Goal: Information Seeking & Learning: Learn about a topic

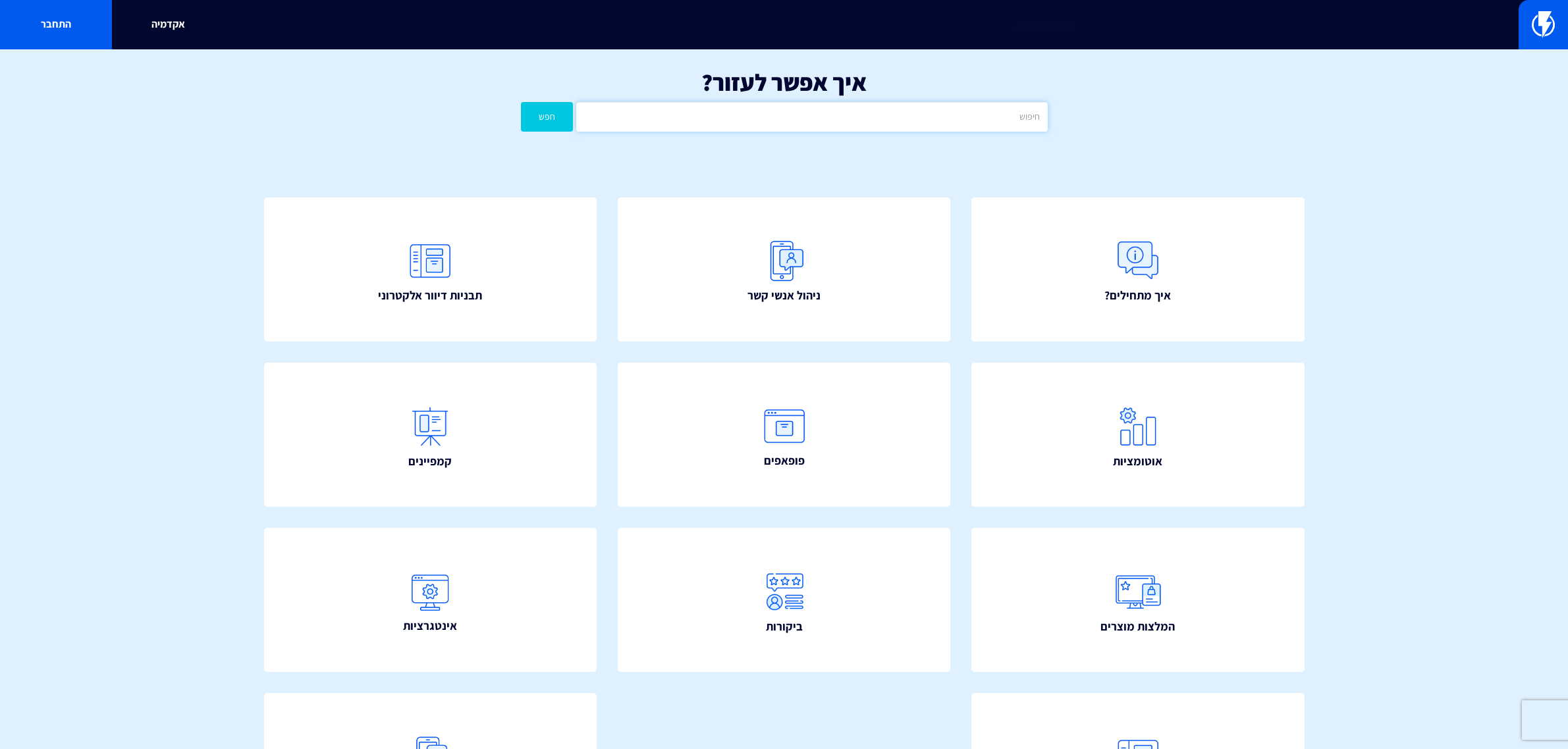
drag, startPoint x: 0, startPoint y: 0, endPoint x: 821, endPoint y: 113, distance: 828.7
click at [820, 114] on input "text" at bounding box center [811, 117] width 471 height 30
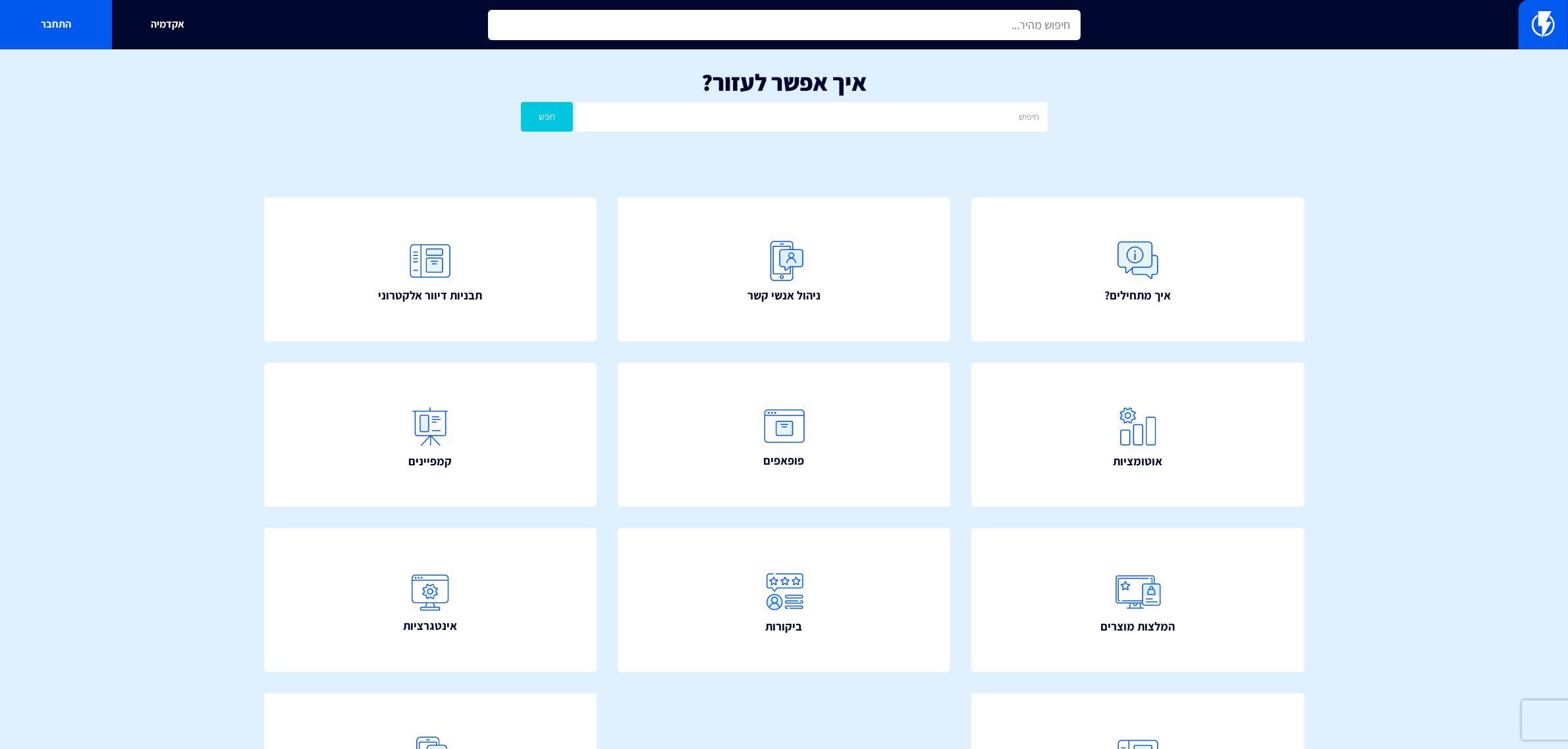
click at [831, 33] on input "text" at bounding box center [784, 25] width 593 height 31
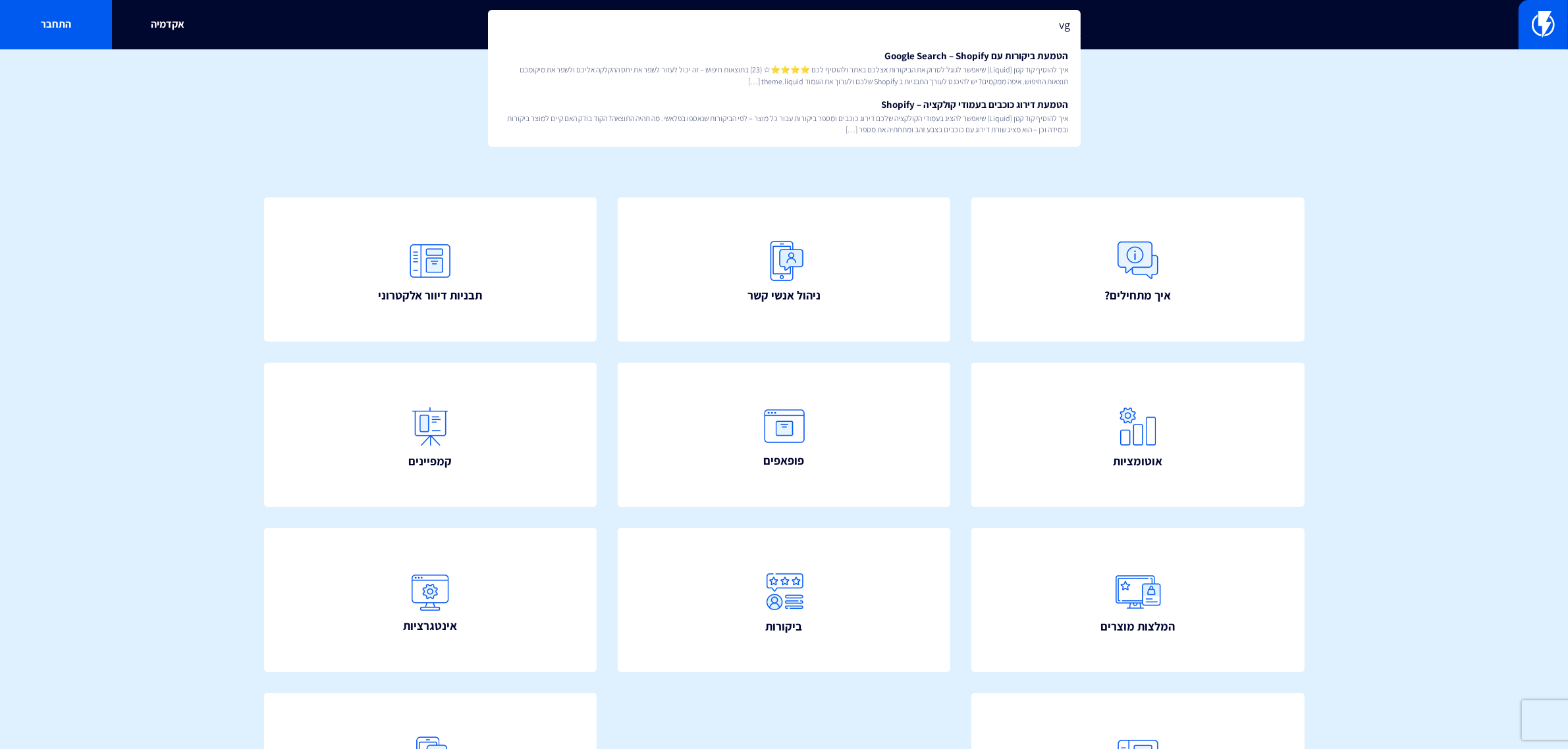
type input "v"
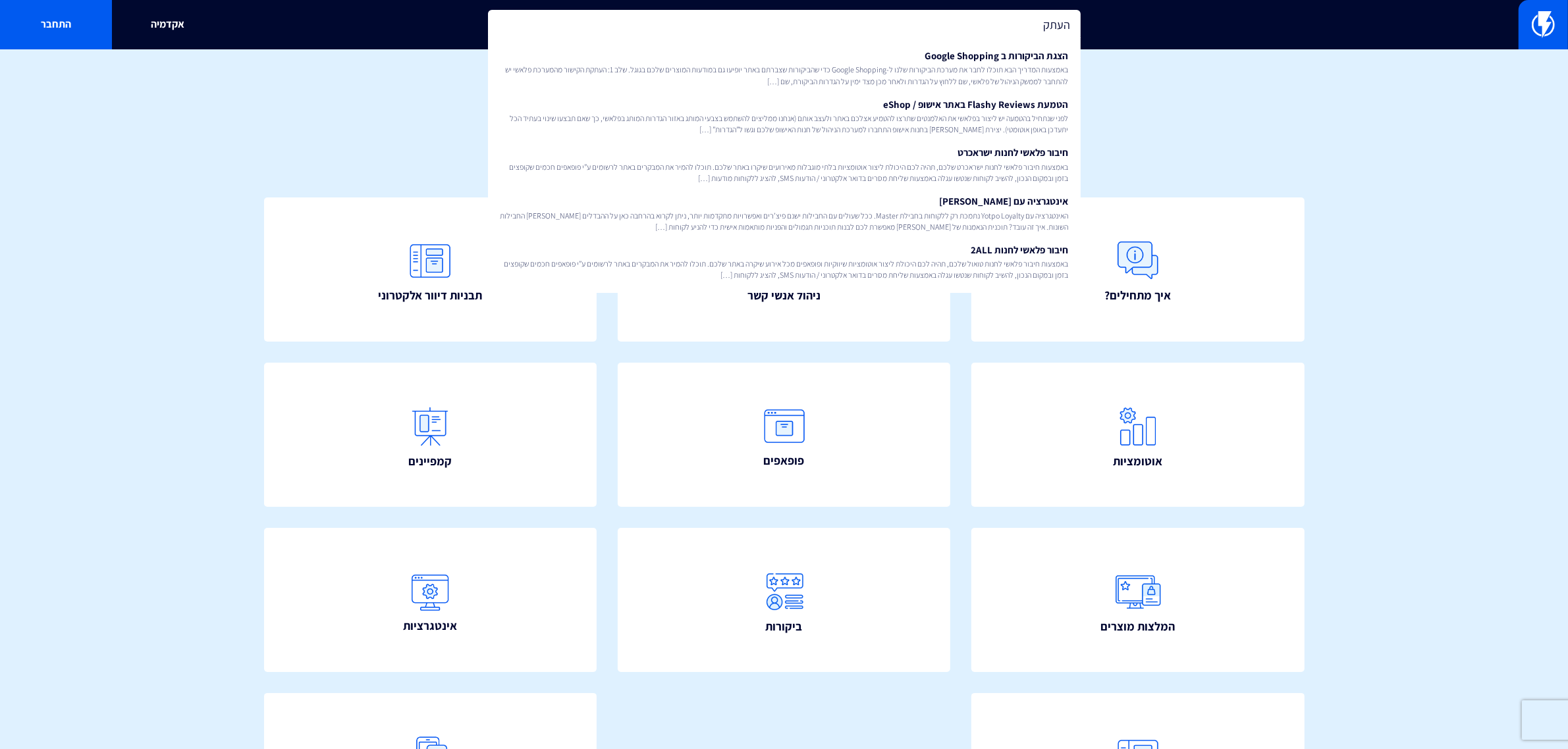
click at [998, 25] on input "העתק" at bounding box center [784, 25] width 593 height 31
type input "ה"
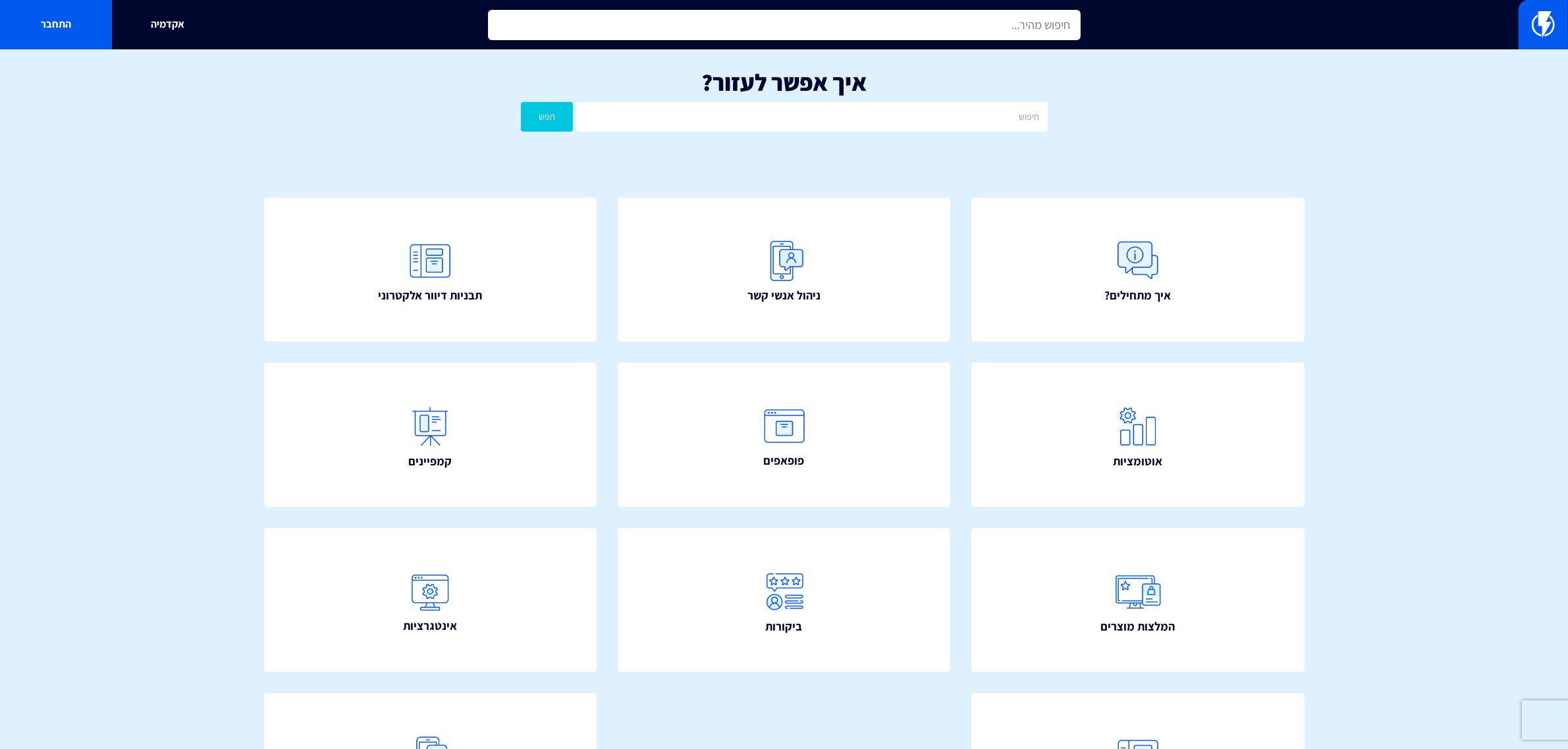
click at [837, 32] on input "text" at bounding box center [784, 25] width 593 height 31
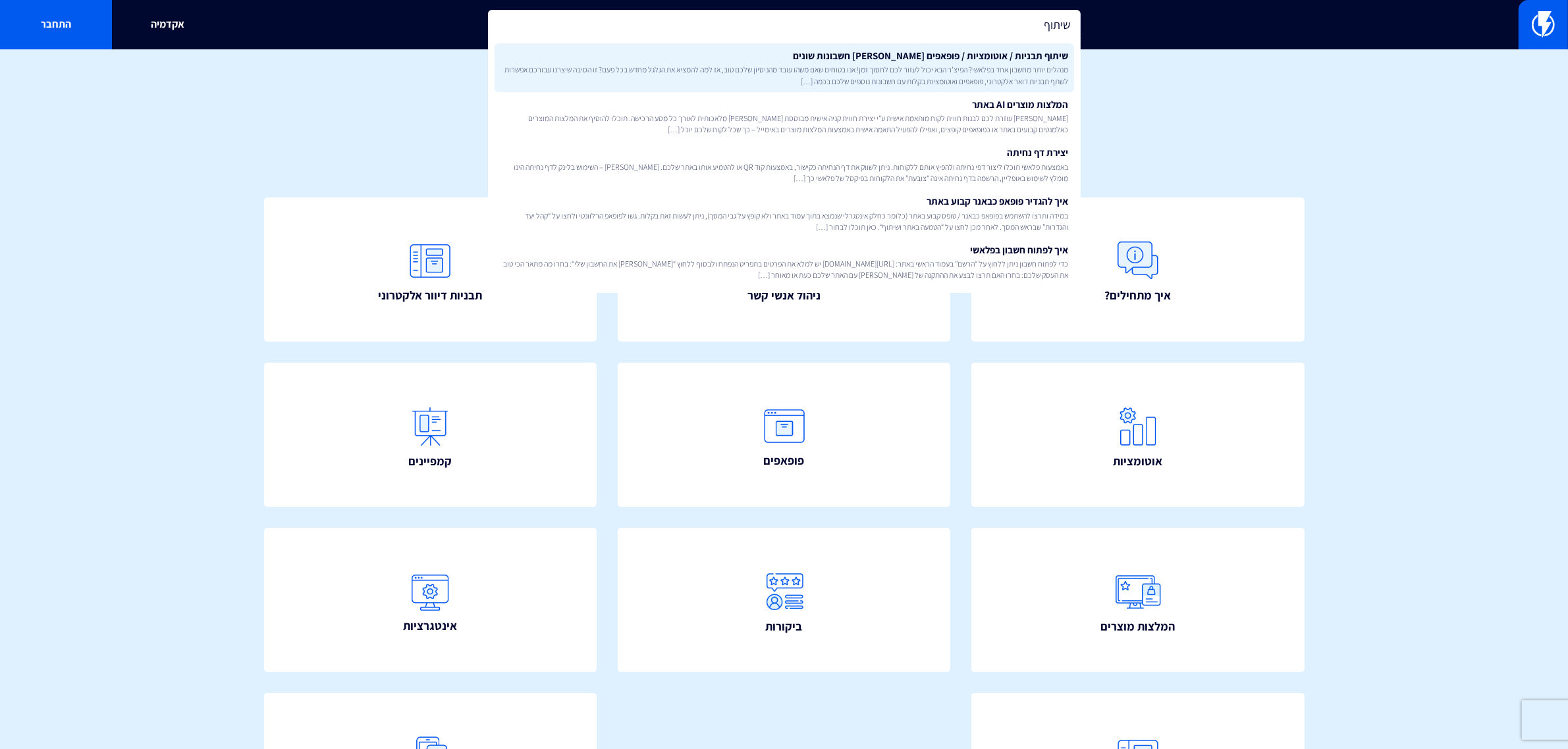
type input "שיתוף"
click at [845, 71] on span "מנהלים יותר מחשבון אחד בפלאשי? הפיצ’ר הבא יכול לעזור לכם לחסוך זמן! אנו בטוחים …" at bounding box center [784, 75] width 569 height 23
